Goal: Check status: Check status

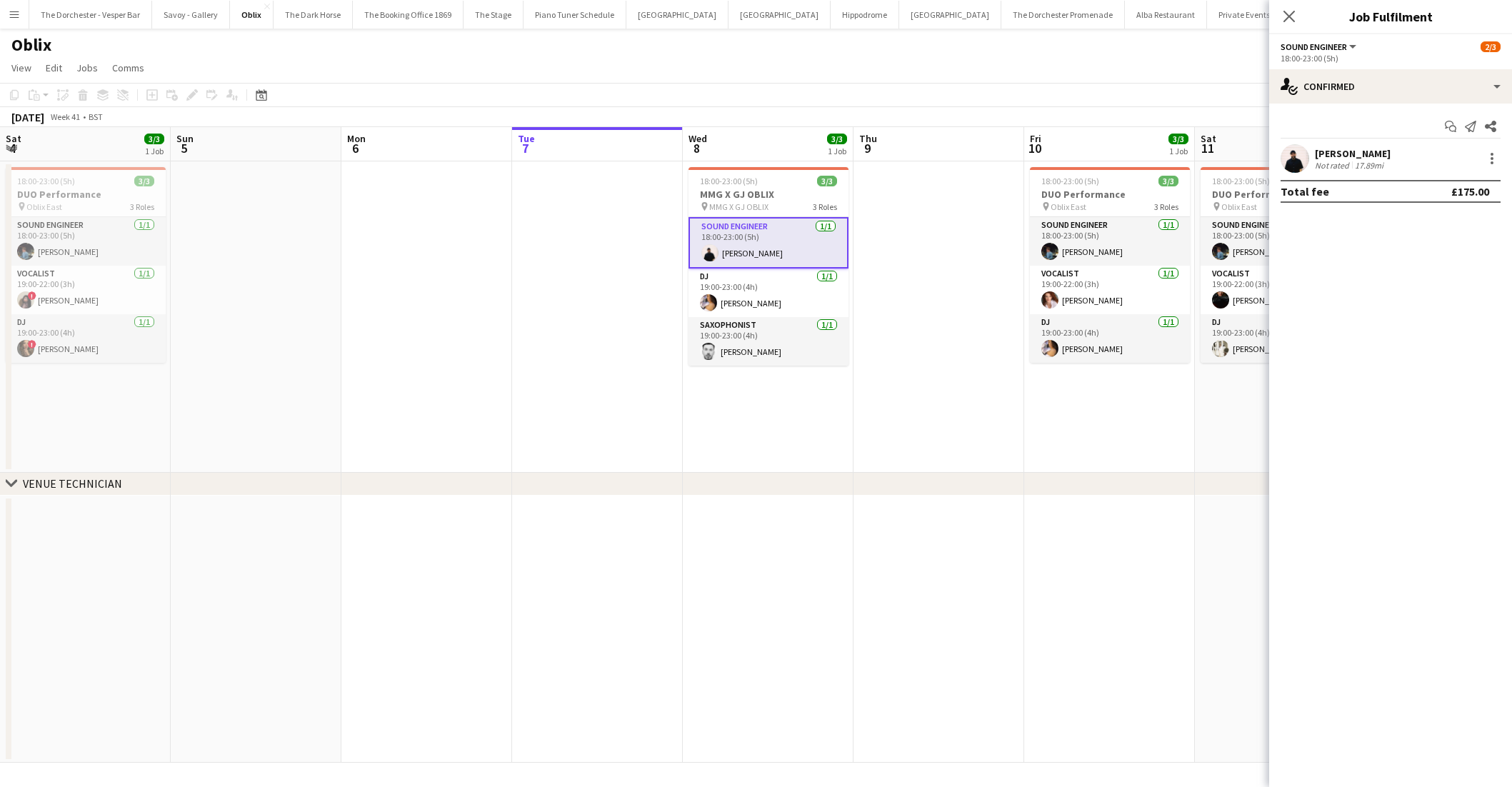
scroll to position [0, 341]
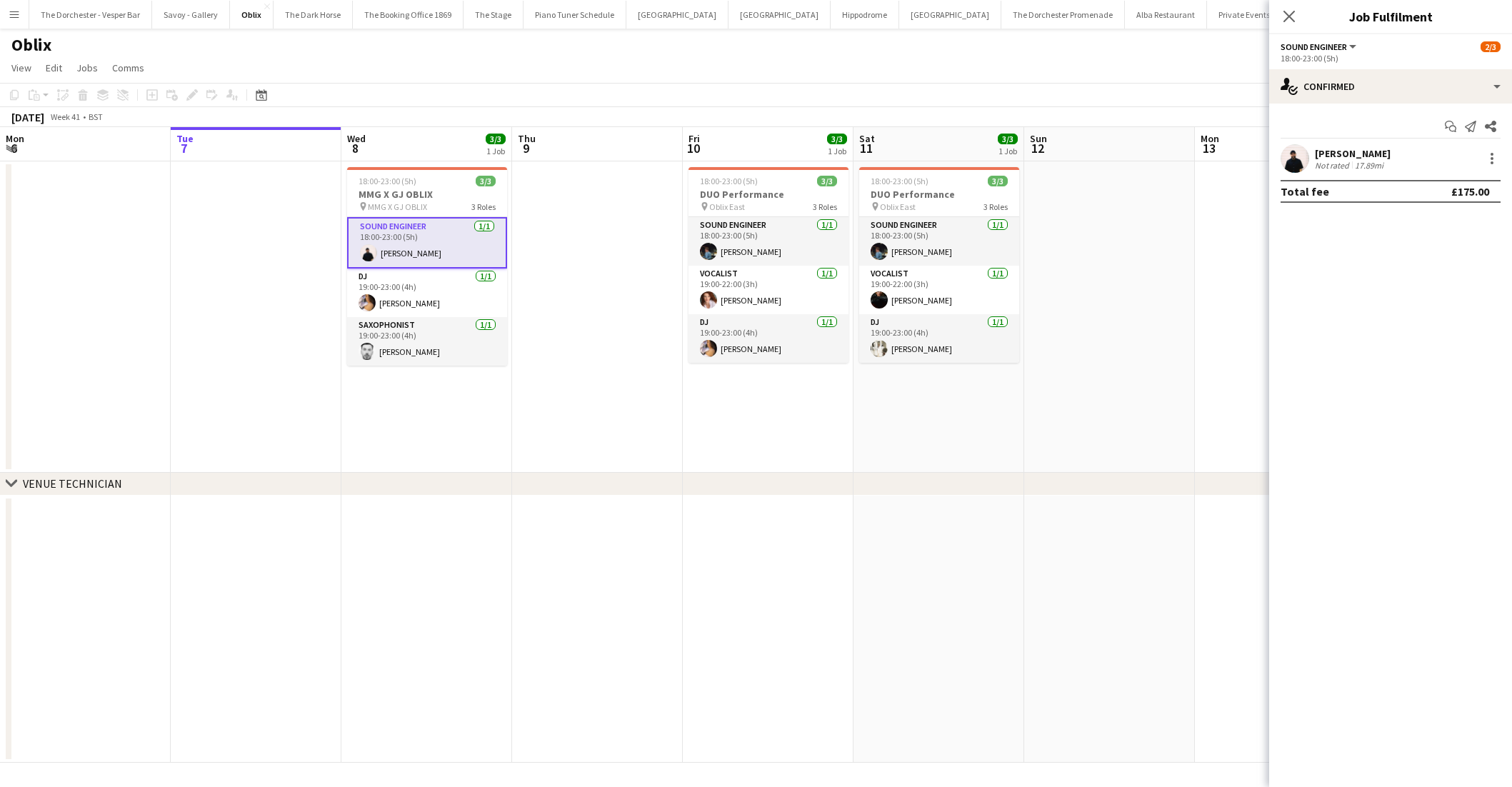
click at [576, 208] on app-date-cell at bounding box center [597, 318] width 171 height 312
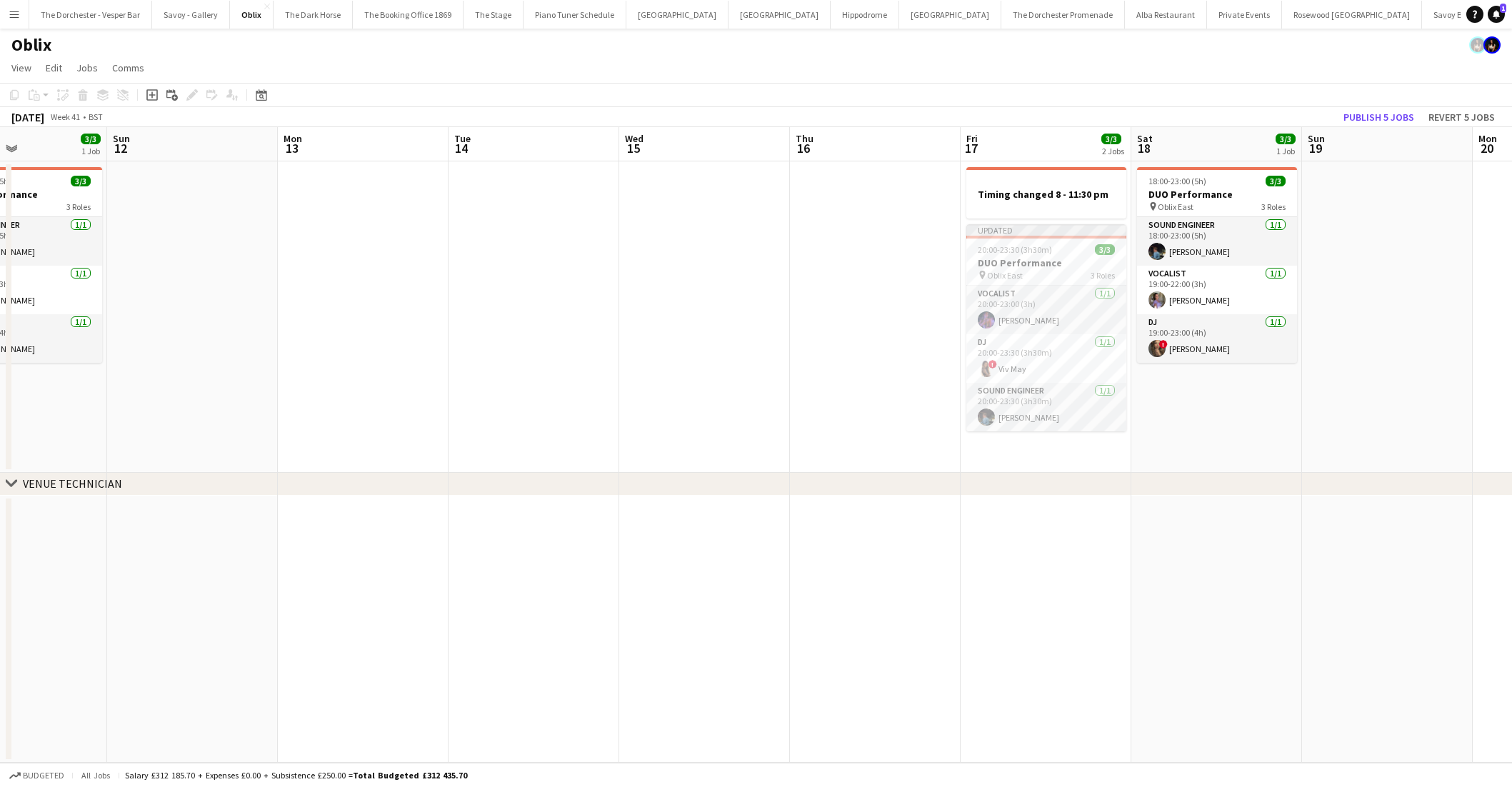
scroll to position [0, 422]
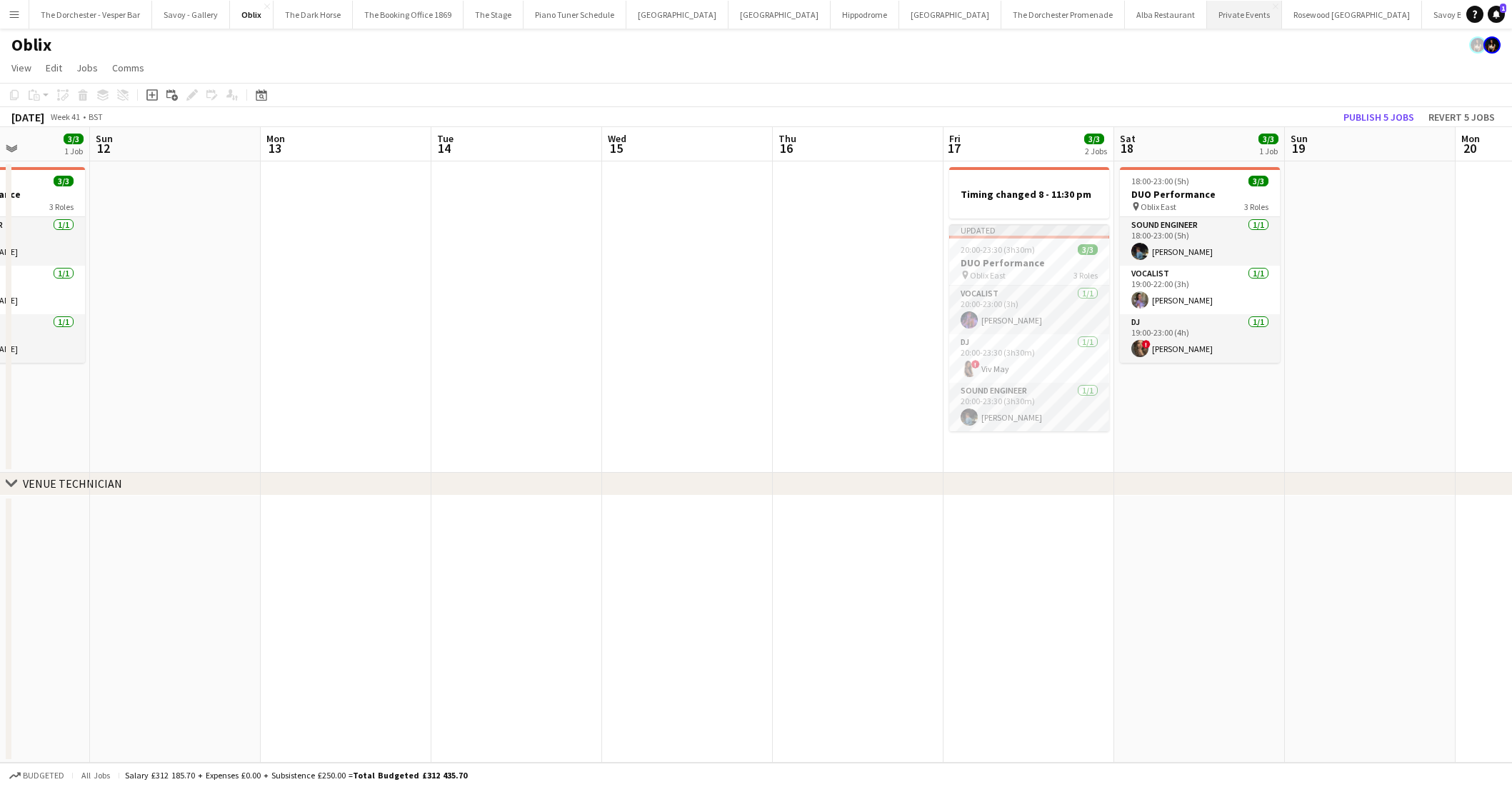
click at [1207, 7] on button "Private Events Close" at bounding box center [1245, 15] width 75 height 28
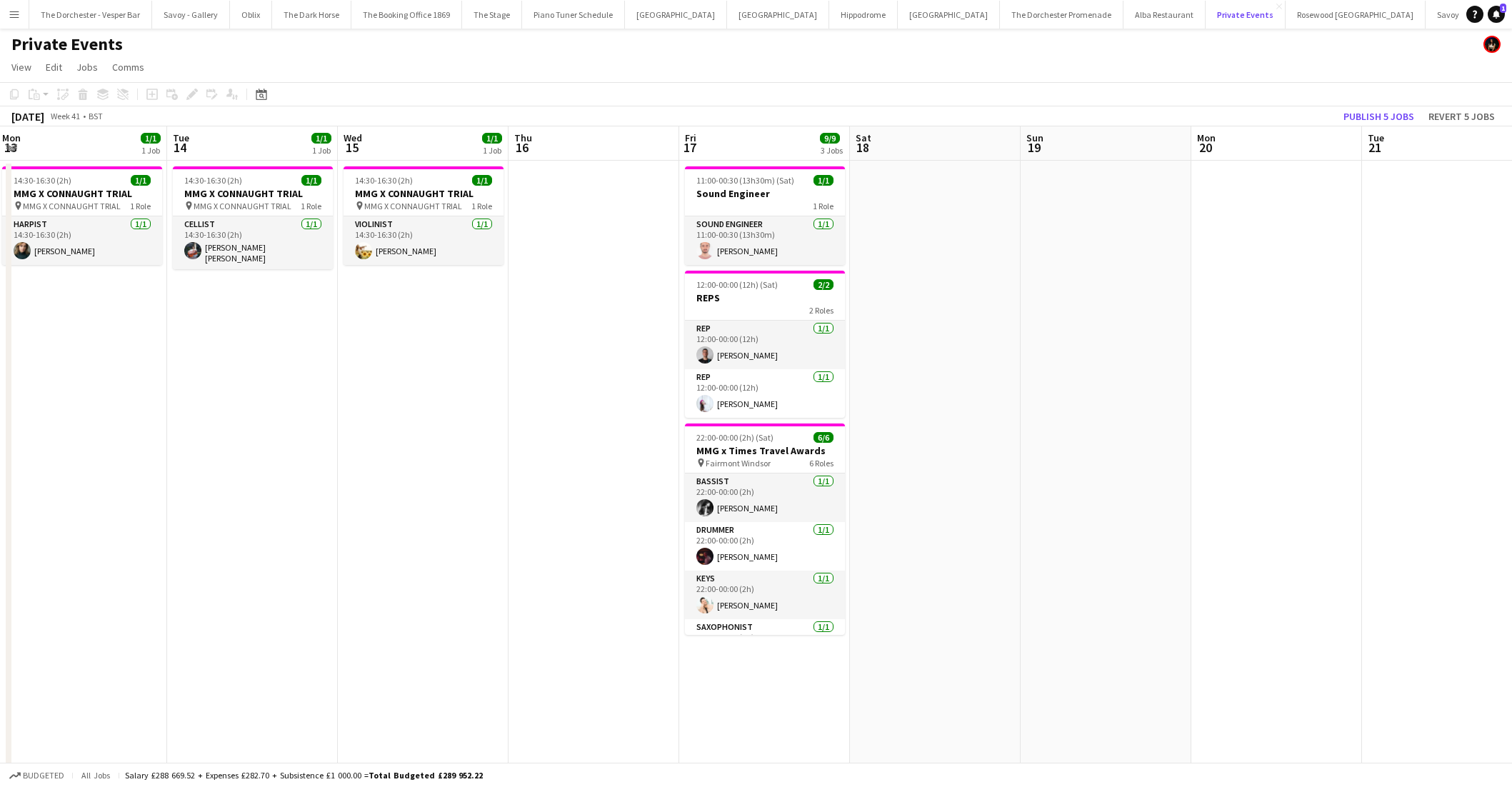
scroll to position [0, 290]
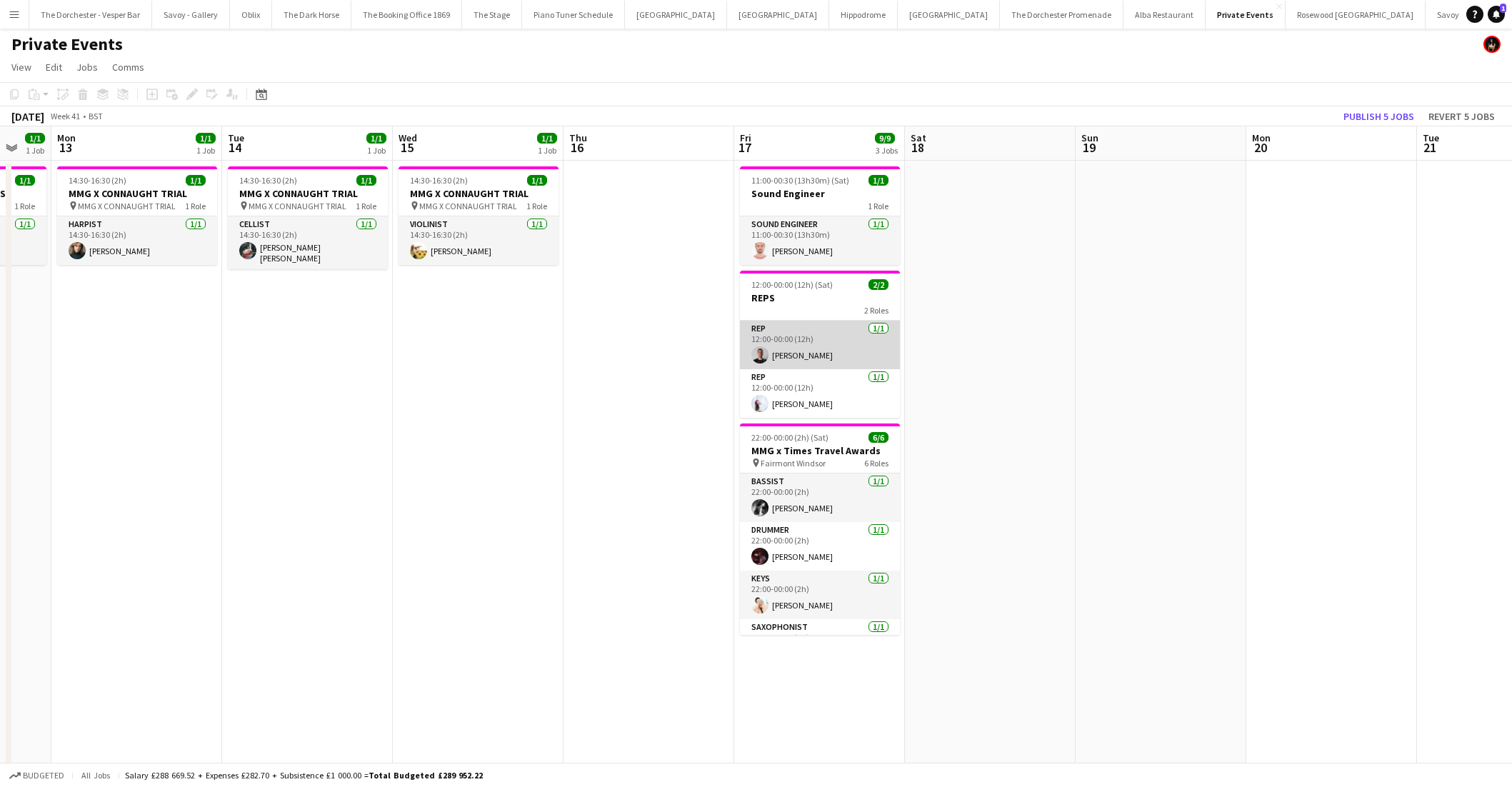
click at [777, 358] on app-card-role "Rep [DATE] 12:00-00:00 (12h) [PERSON_NAME]" at bounding box center [820, 344] width 160 height 48
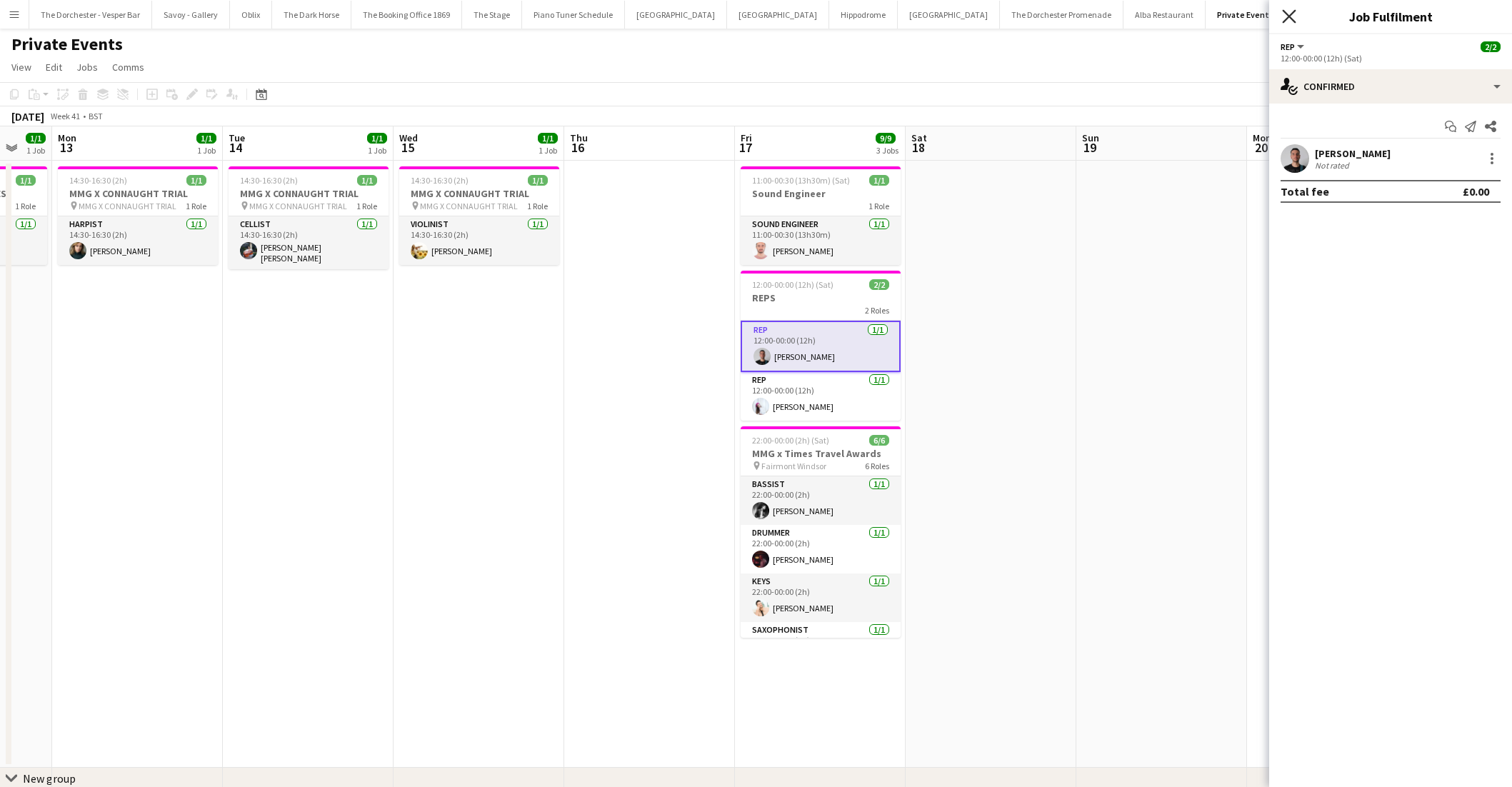
click at [1285, 17] on icon "Close pop-in" at bounding box center [1289, 16] width 14 height 14
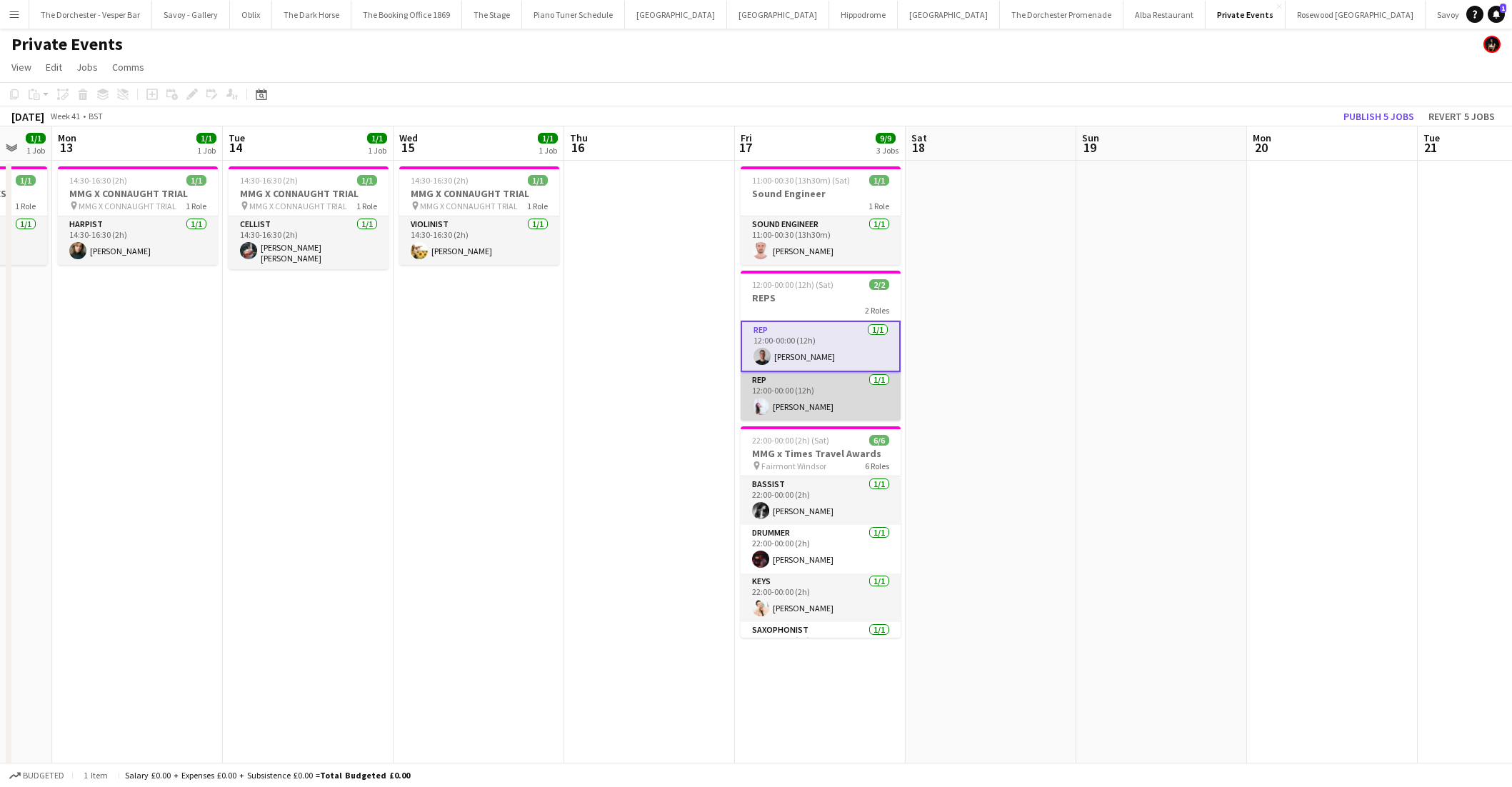
click at [783, 405] on app-card-role "Rep [DATE] 12:00-00:00 (12h) [PERSON_NAME]" at bounding box center [821, 395] width 160 height 48
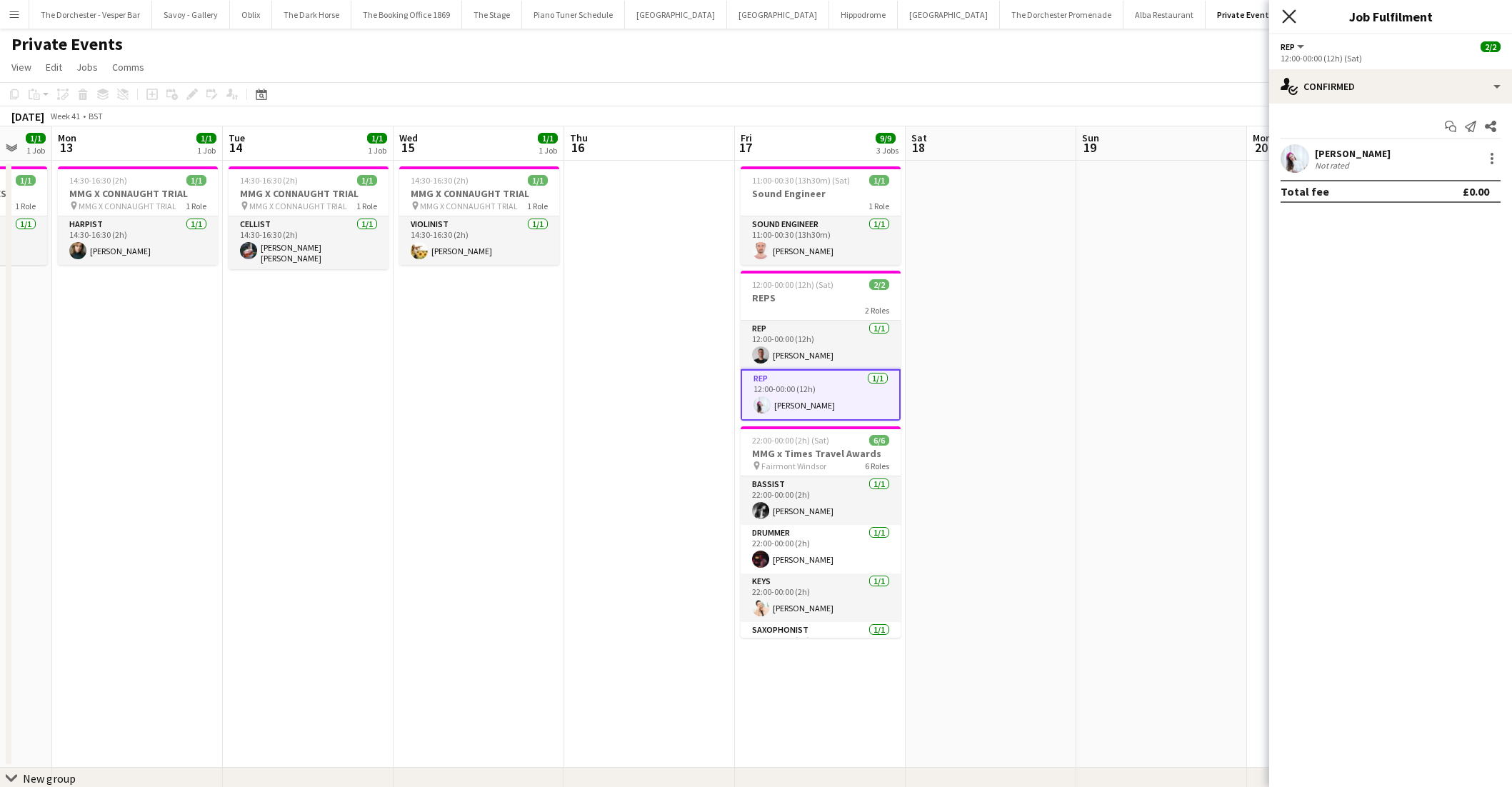
click at [1285, 21] on icon "Close pop-in" at bounding box center [1289, 16] width 14 height 14
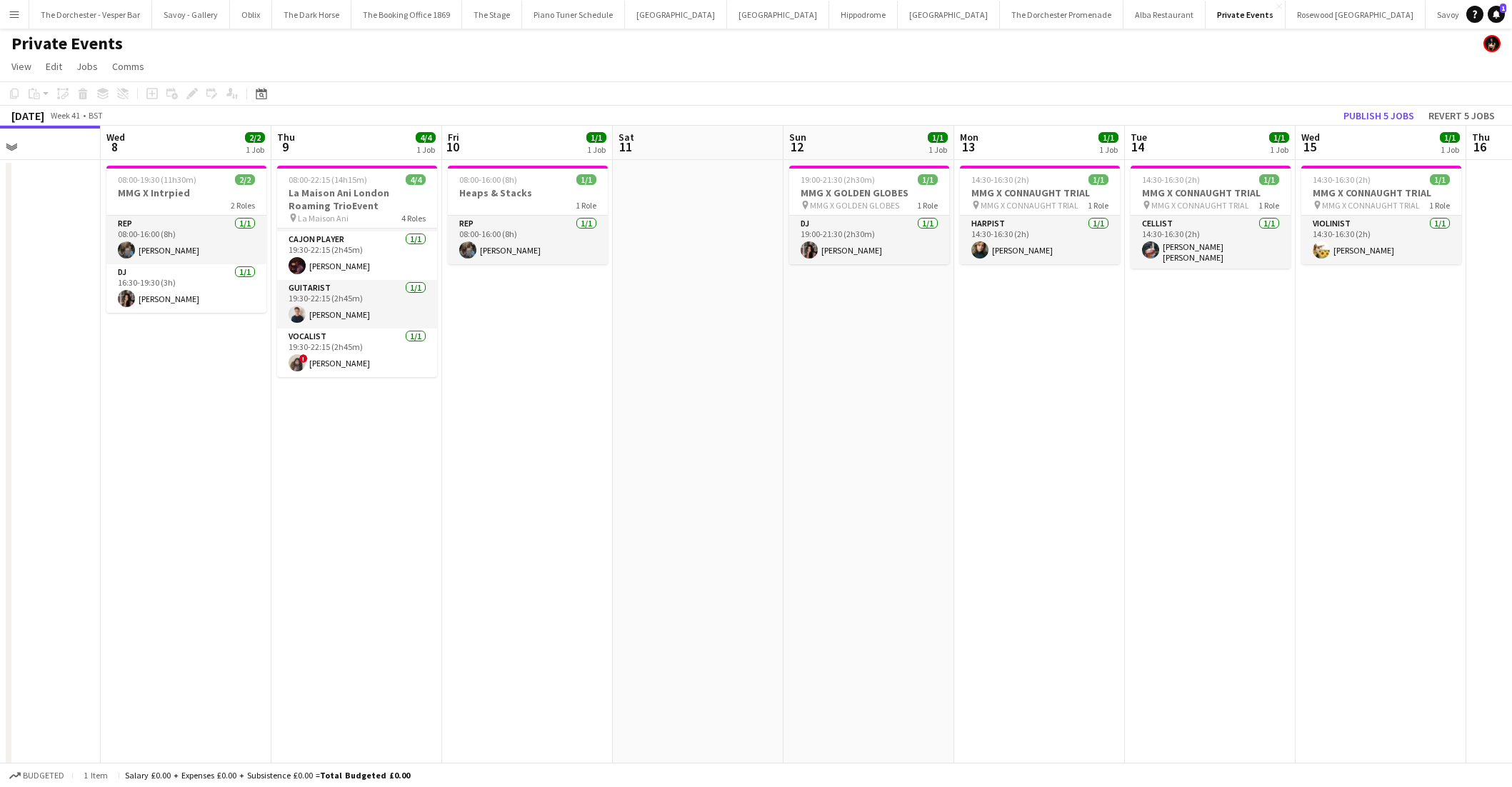
scroll to position [0, 589]
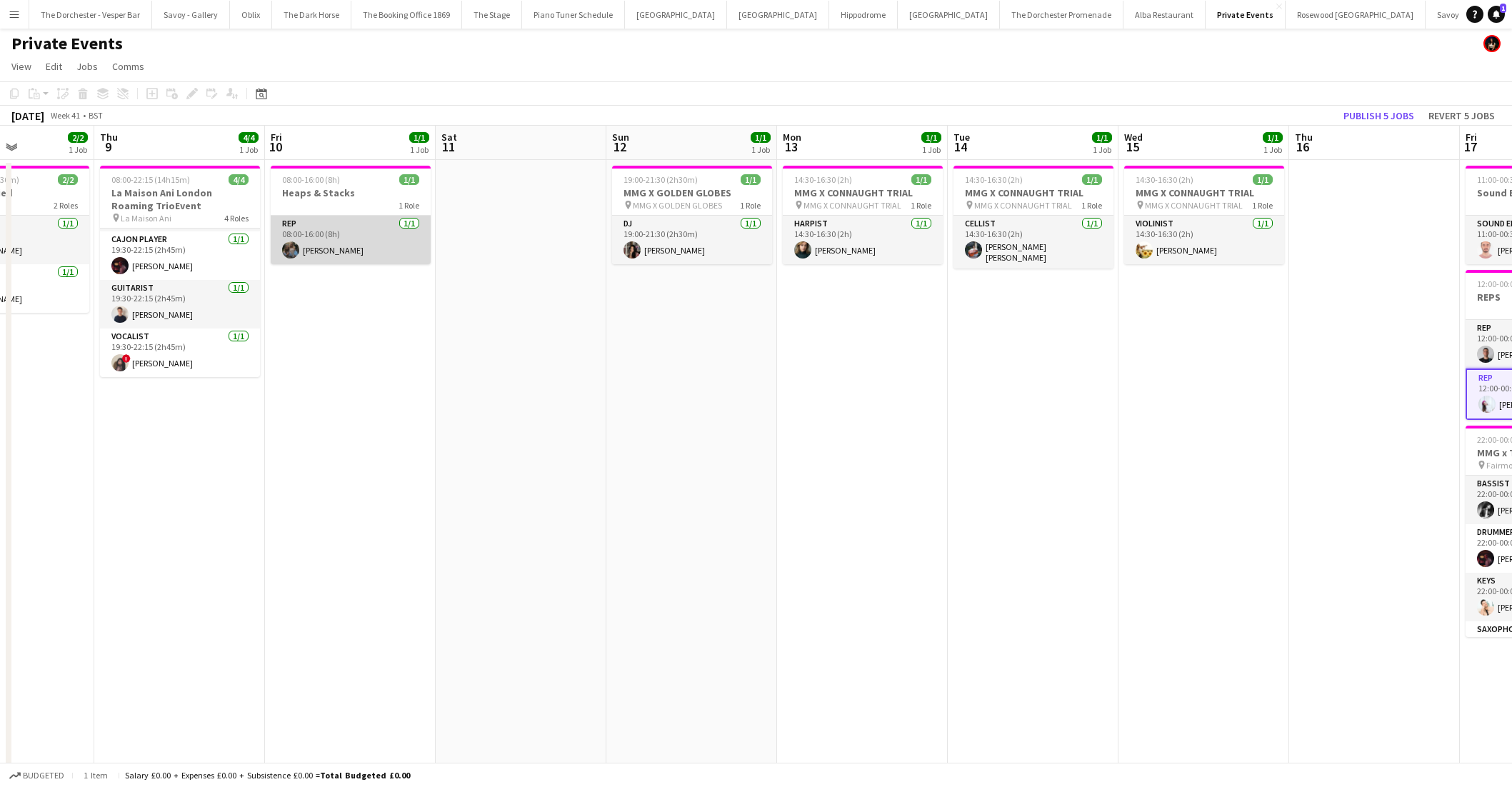
click at [345, 236] on app-card-role "Rep [DATE] 08:00-16:00 (8h) [PERSON_NAME]" at bounding box center [350, 240] width 160 height 48
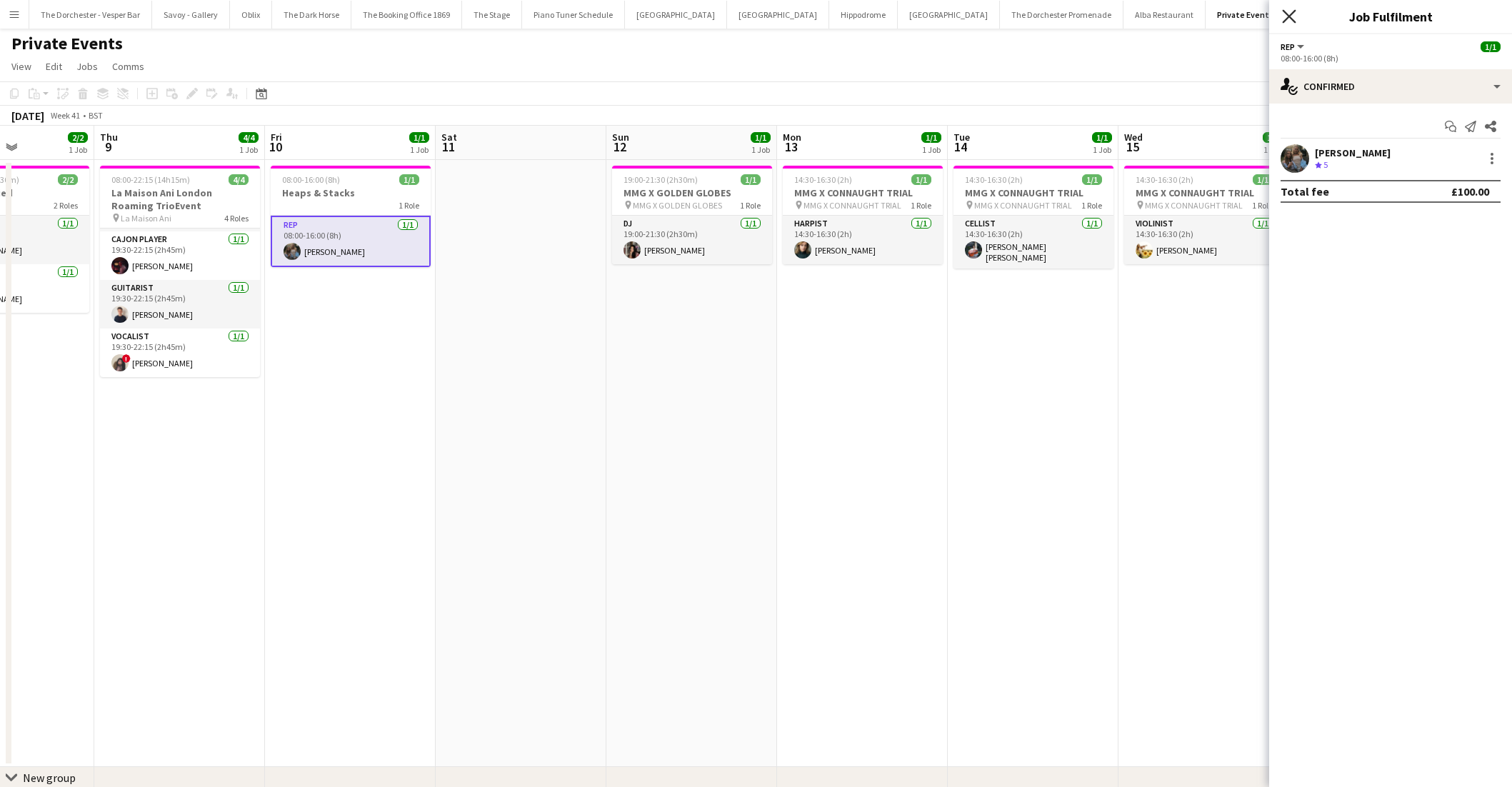
click at [1288, 12] on icon "Close pop-in" at bounding box center [1289, 16] width 14 height 14
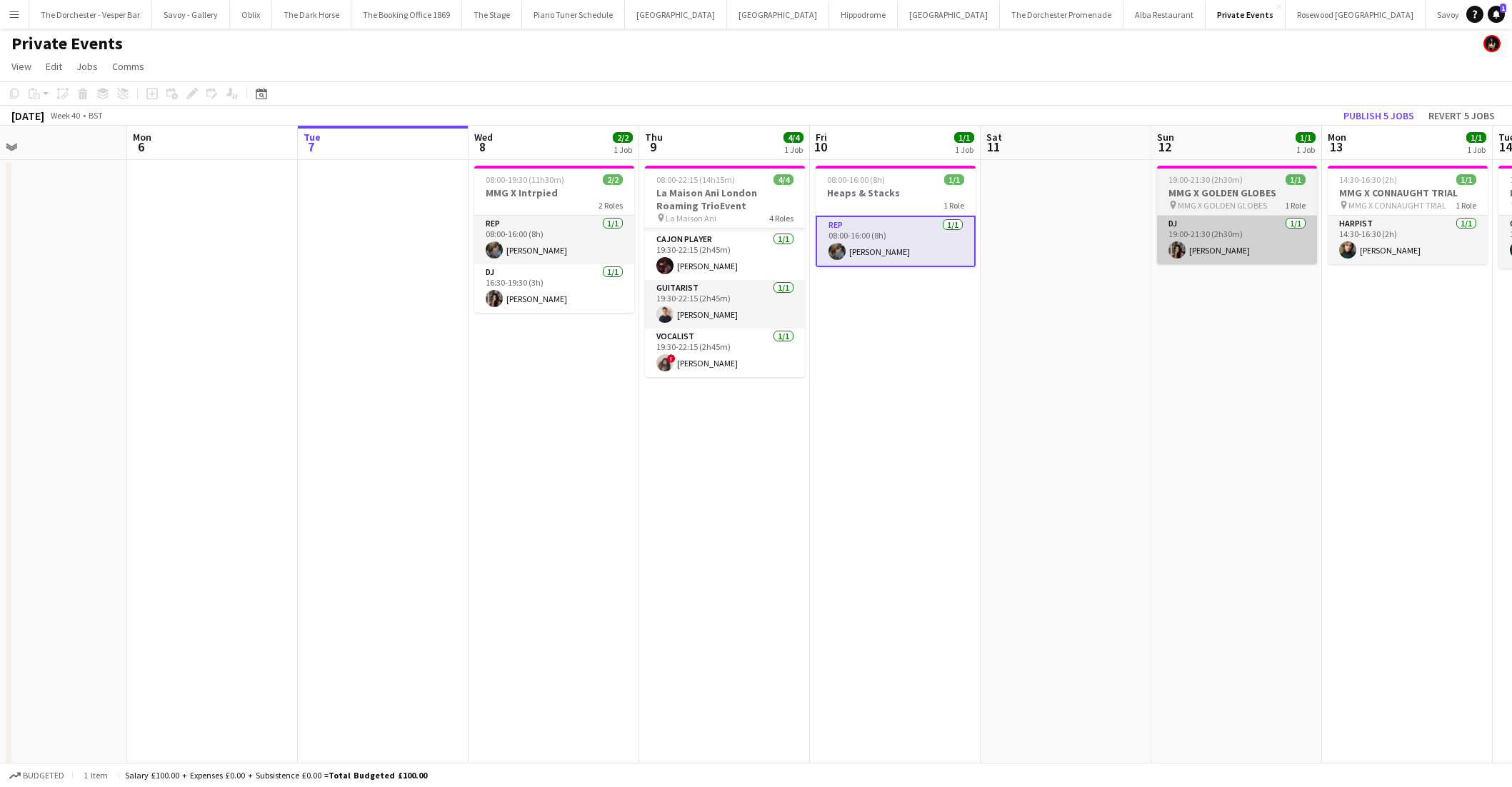
scroll to position [0, 341]
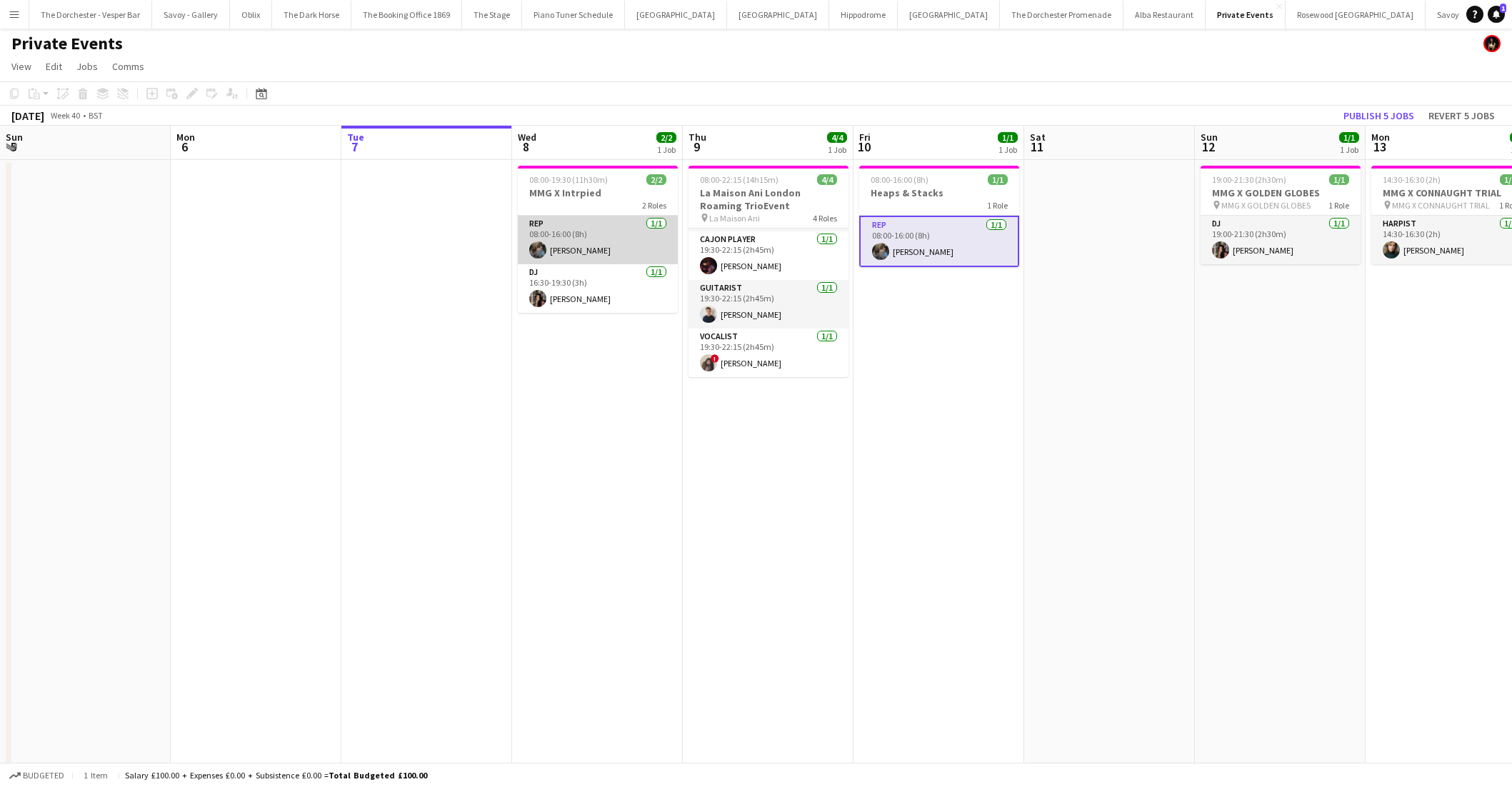
click at [593, 240] on app-card-role "Rep [DATE] 08:00-16:00 (8h) [PERSON_NAME]" at bounding box center [598, 240] width 160 height 48
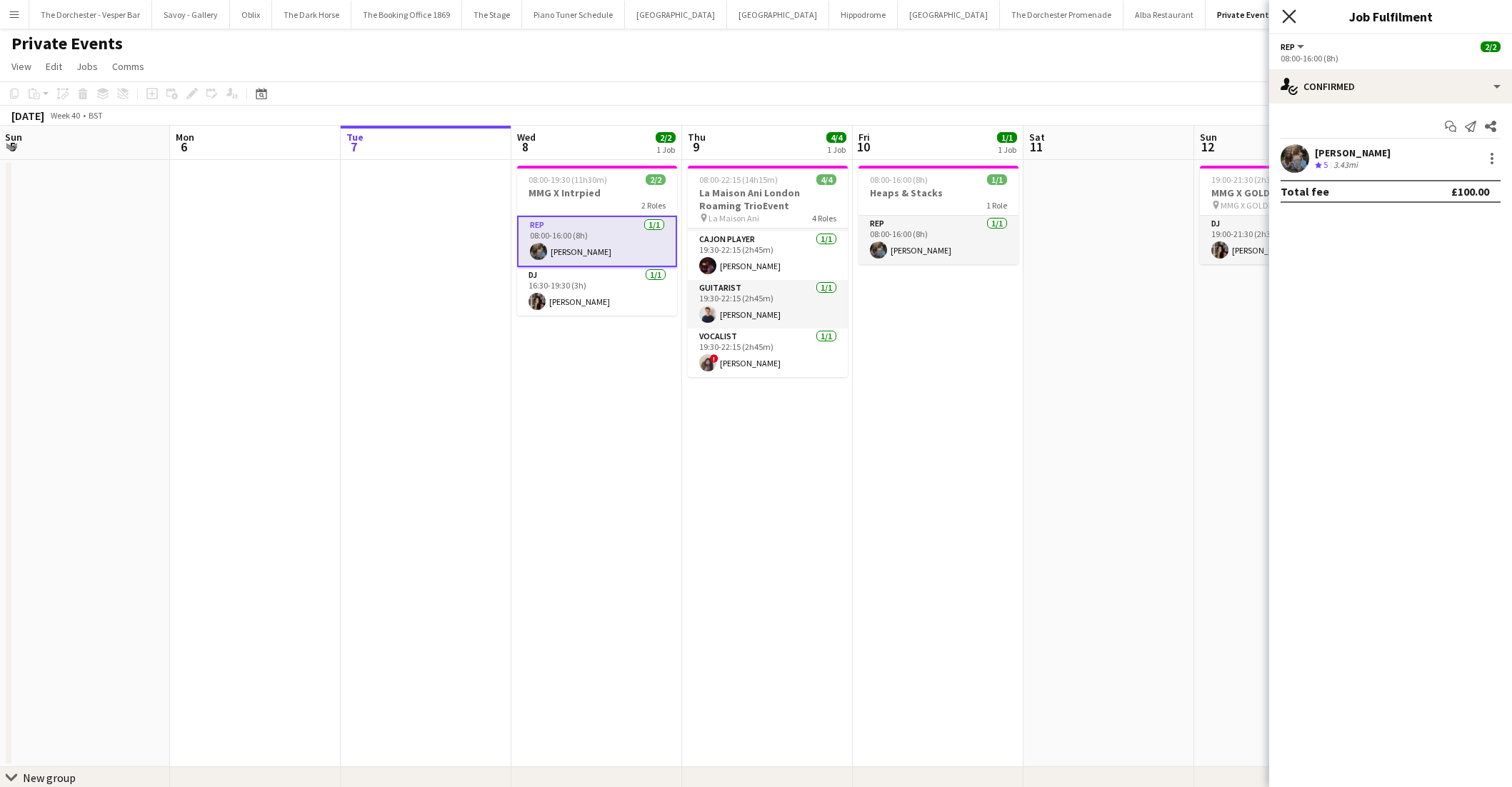
click at [1287, 19] on icon at bounding box center [1289, 16] width 14 height 14
